Goal: Obtain resource: Obtain resource

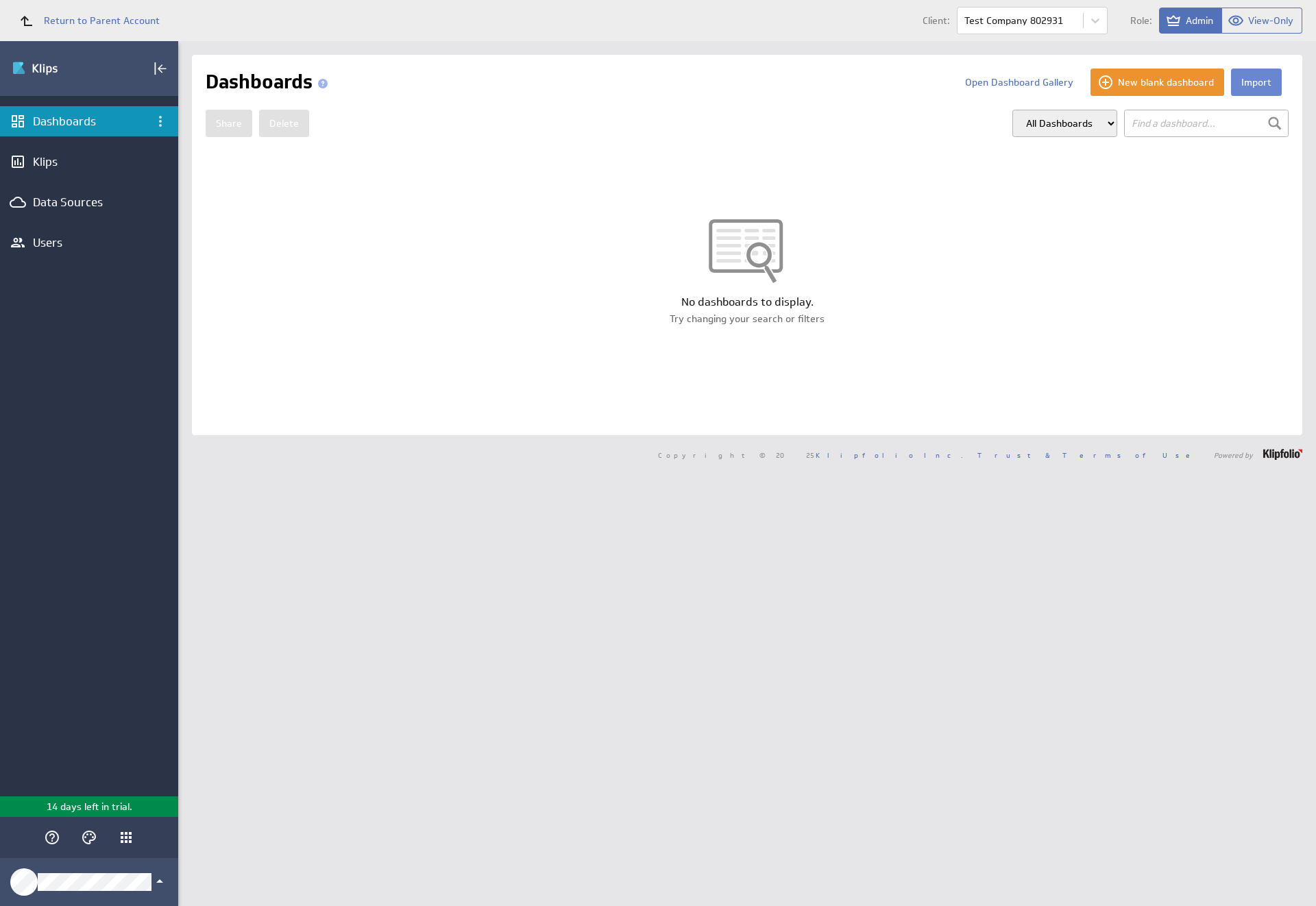
click at [1245, 83] on button "Import" at bounding box center [1255, 82] width 51 height 28
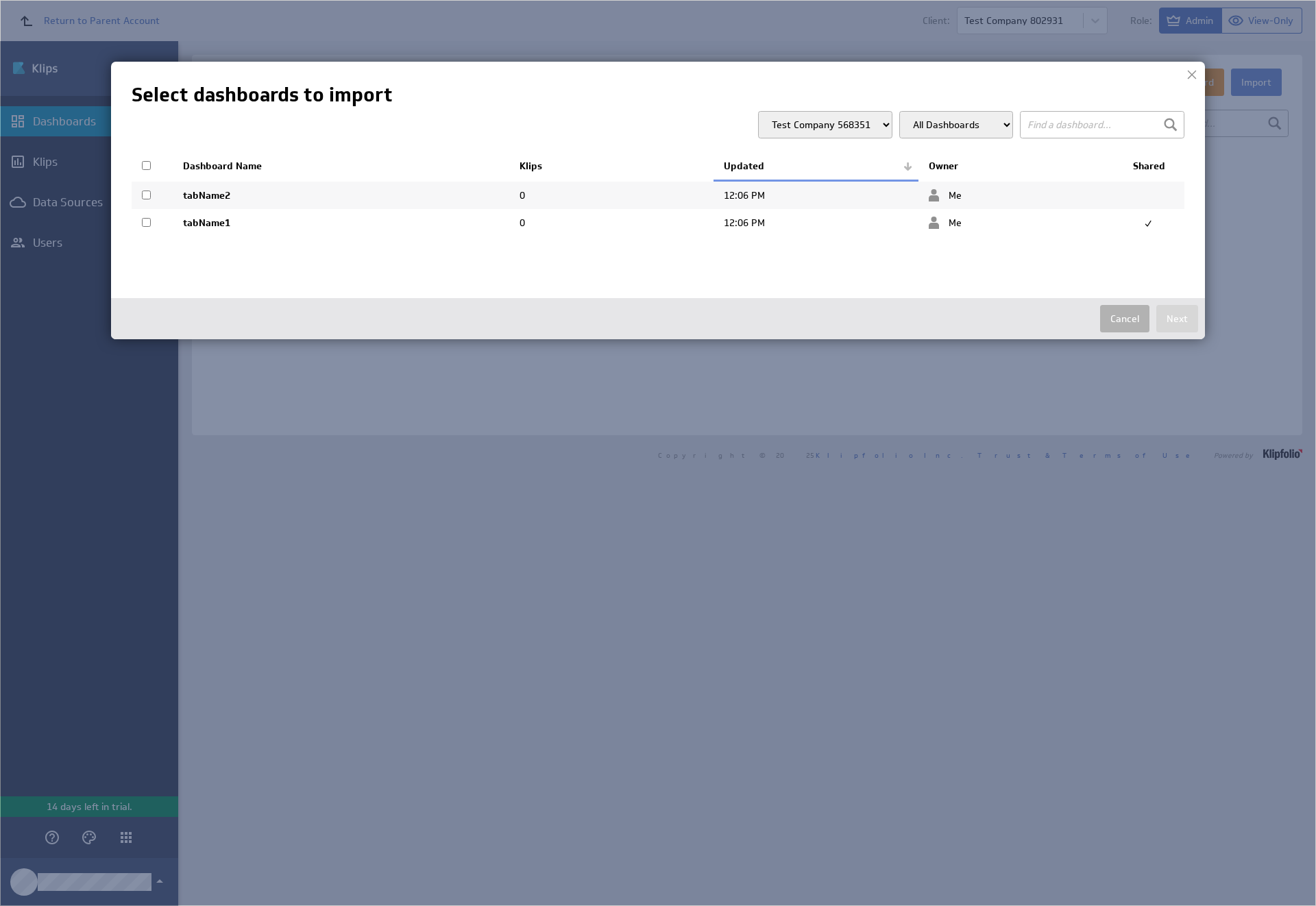
select select "d3f41563e1778482a768c7d0520782ec"
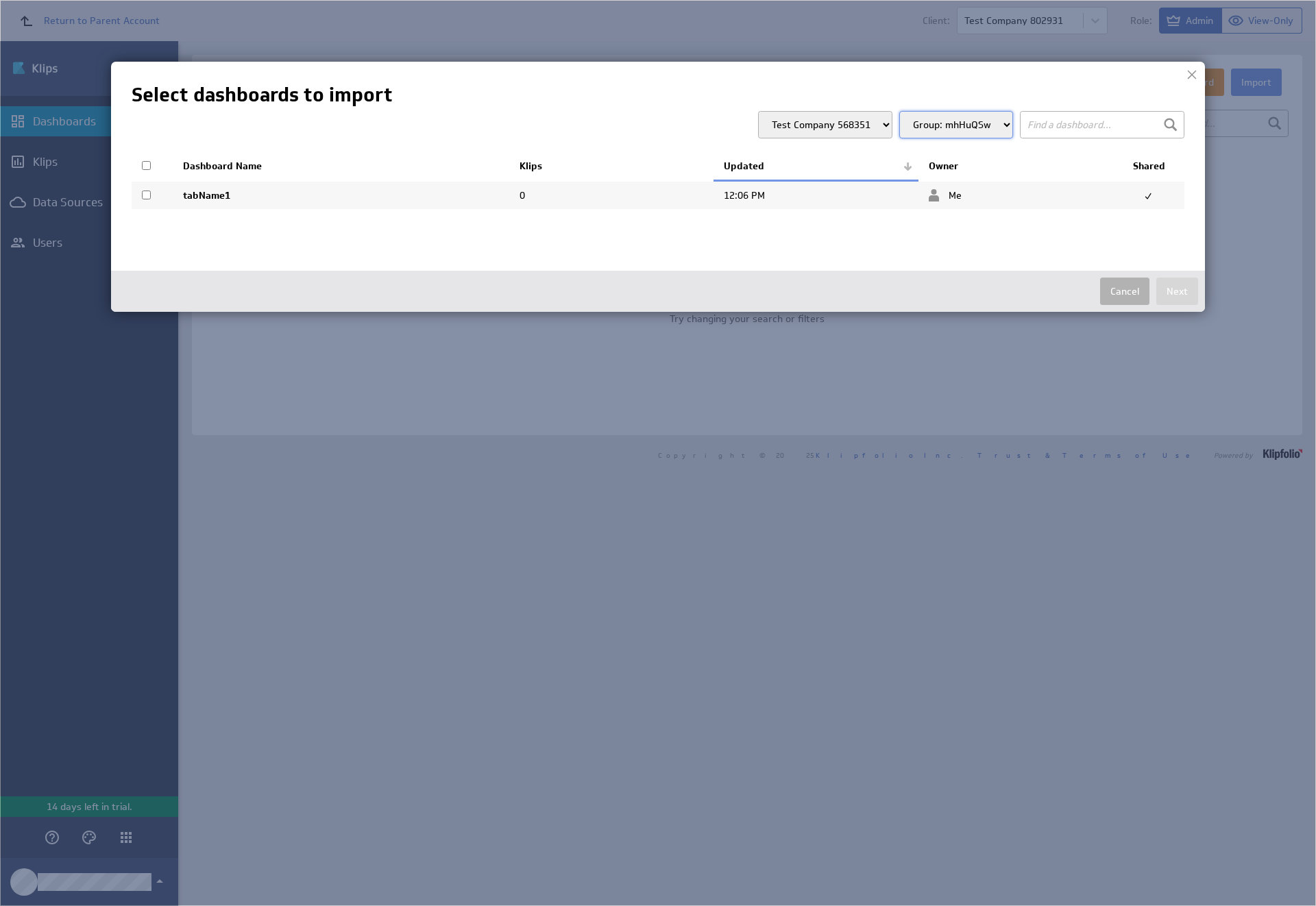
click at [146, 195] on input "checkbox" at bounding box center [146, 194] width 9 height 9
checkbox input "true"
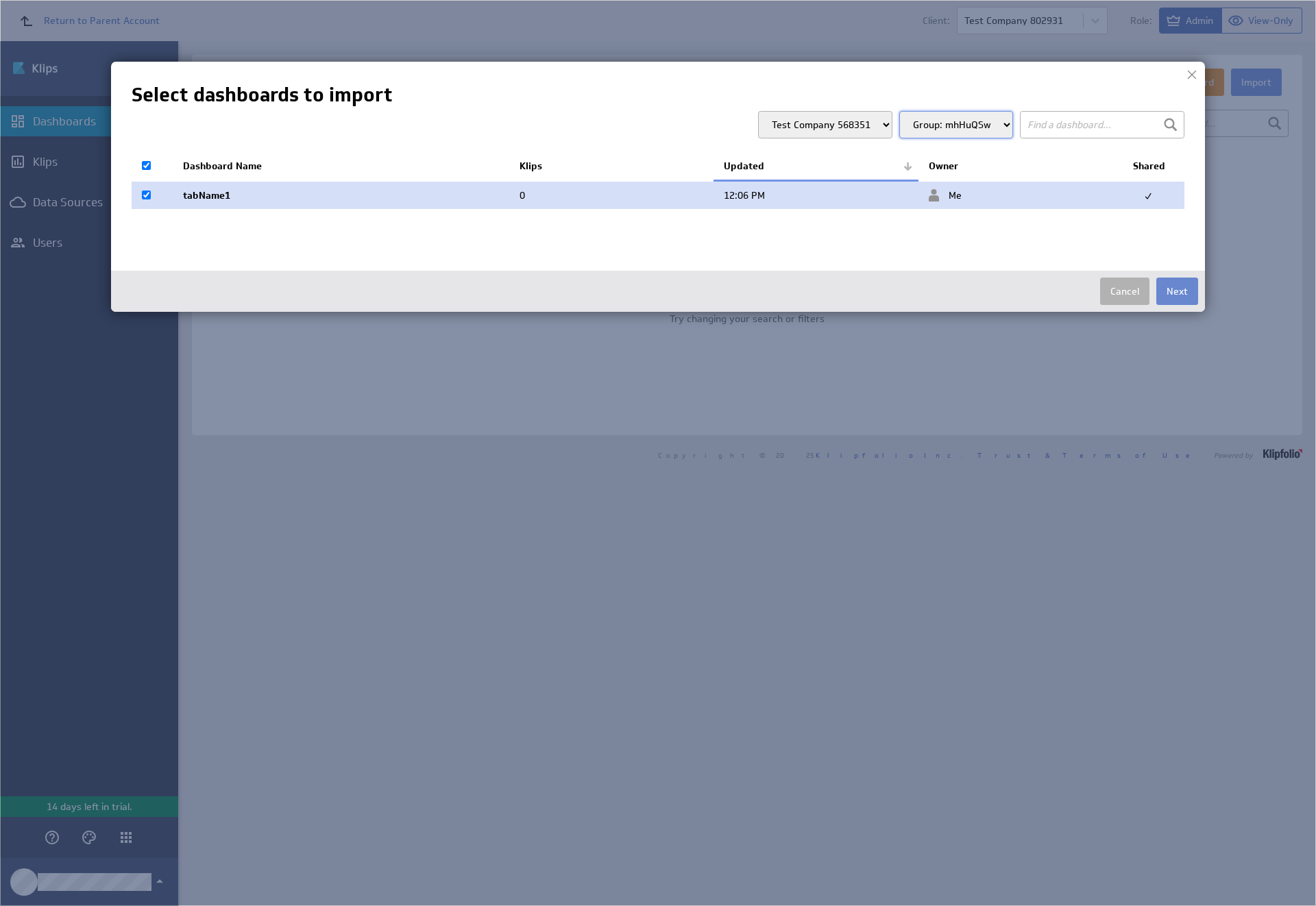
click at [1177, 291] on button "Next" at bounding box center [1178, 291] width 42 height 28
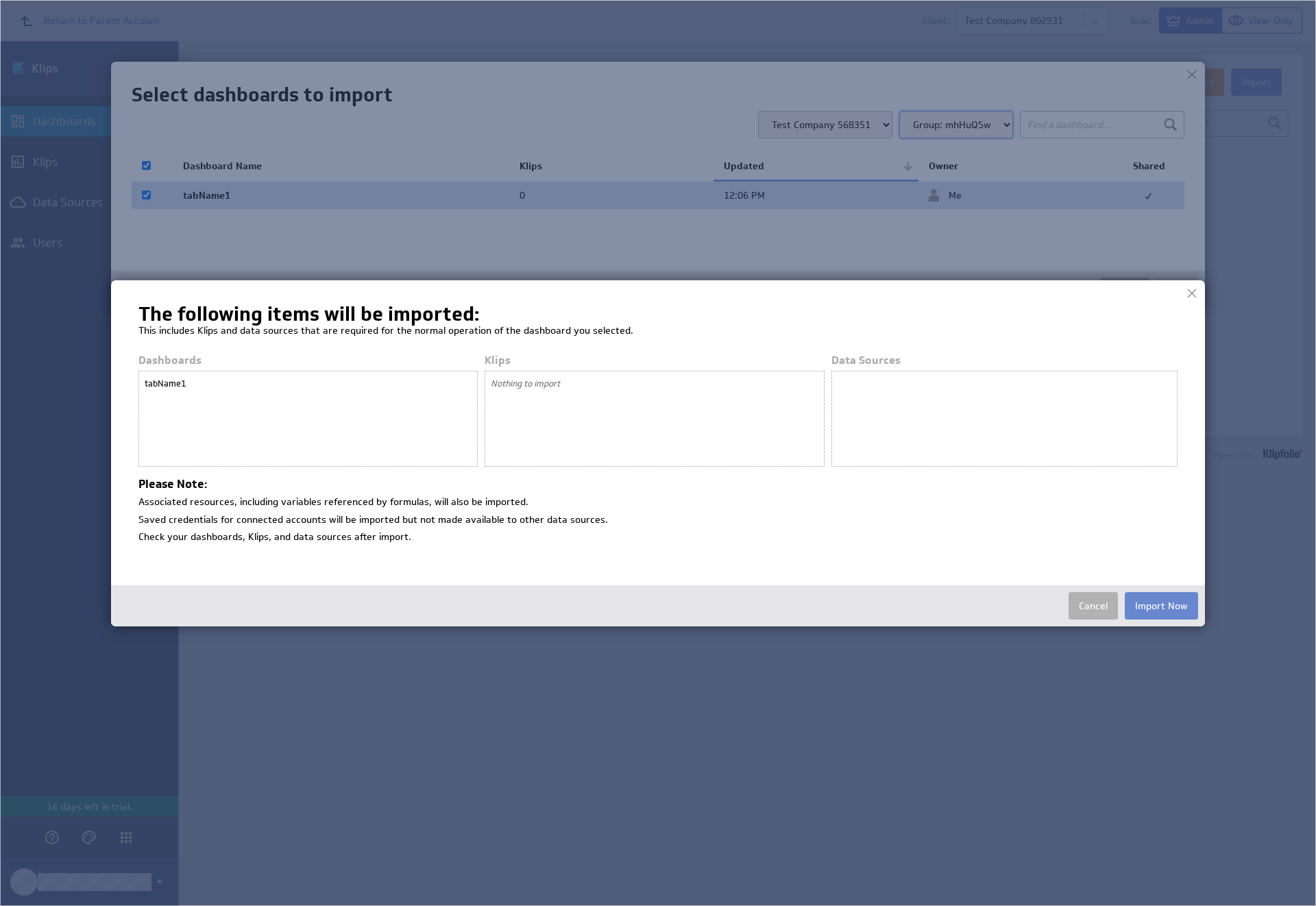
click at [1161, 605] on button "Import Now" at bounding box center [1161, 605] width 73 height 28
